Goal: Information Seeking & Learning: Learn about a topic

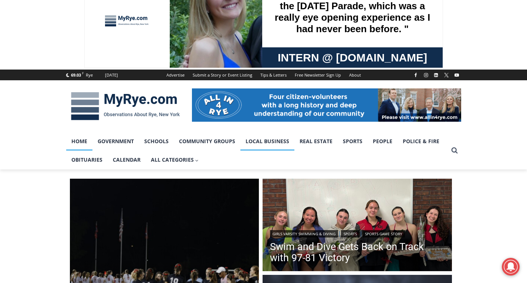
scroll to position [37, 0]
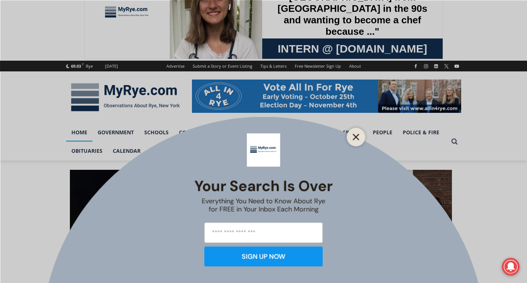
click at [353, 132] on button "Close" at bounding box center [356, 137] width 10 height 10
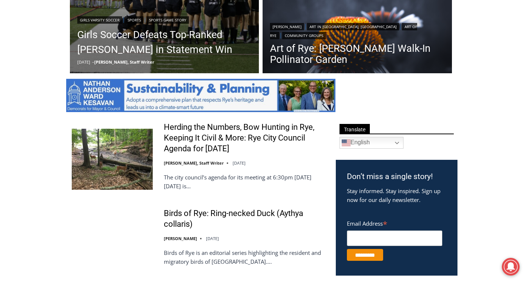
scroll to position [333, 0]
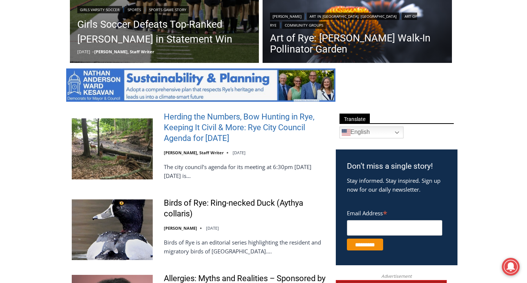
click at [261, 132] on link "Herding the Numbers, Bow Hunting in Rye, Keeping It Civil & More: Rye City Coun…" at bounding box center [245, 128] width 162 height 32
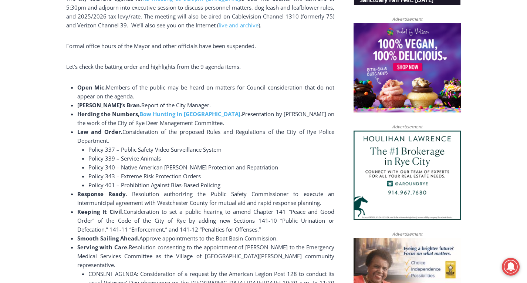
scroll to position [555, 0]
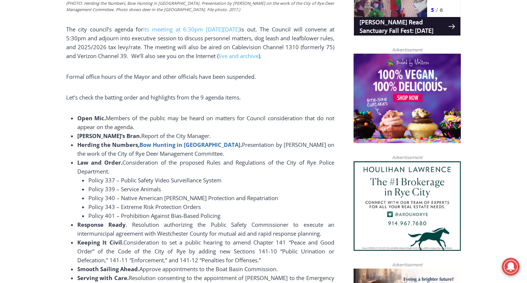
click at [180, 145] on b "Bow Hunting in Rye" at bounding box center [190, 144] width 101 height 7
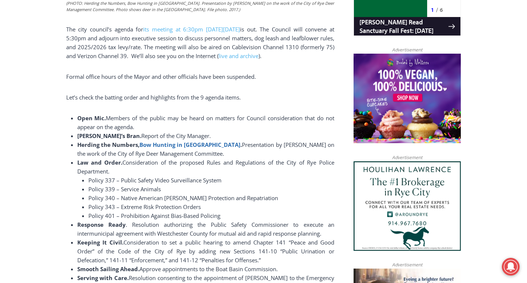
scroll to position [222, 0]
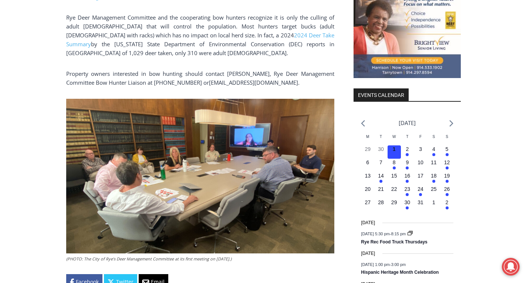
scroll to position [666, 0]
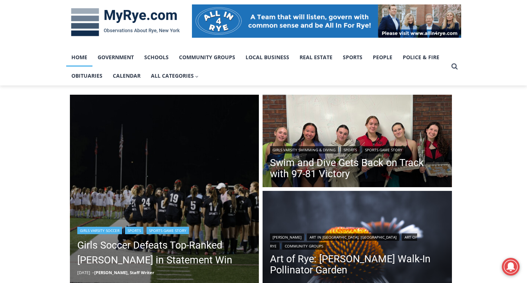
scroll to position [111, 0]
